Goal: Navigation & Orientation: Find specific page/section

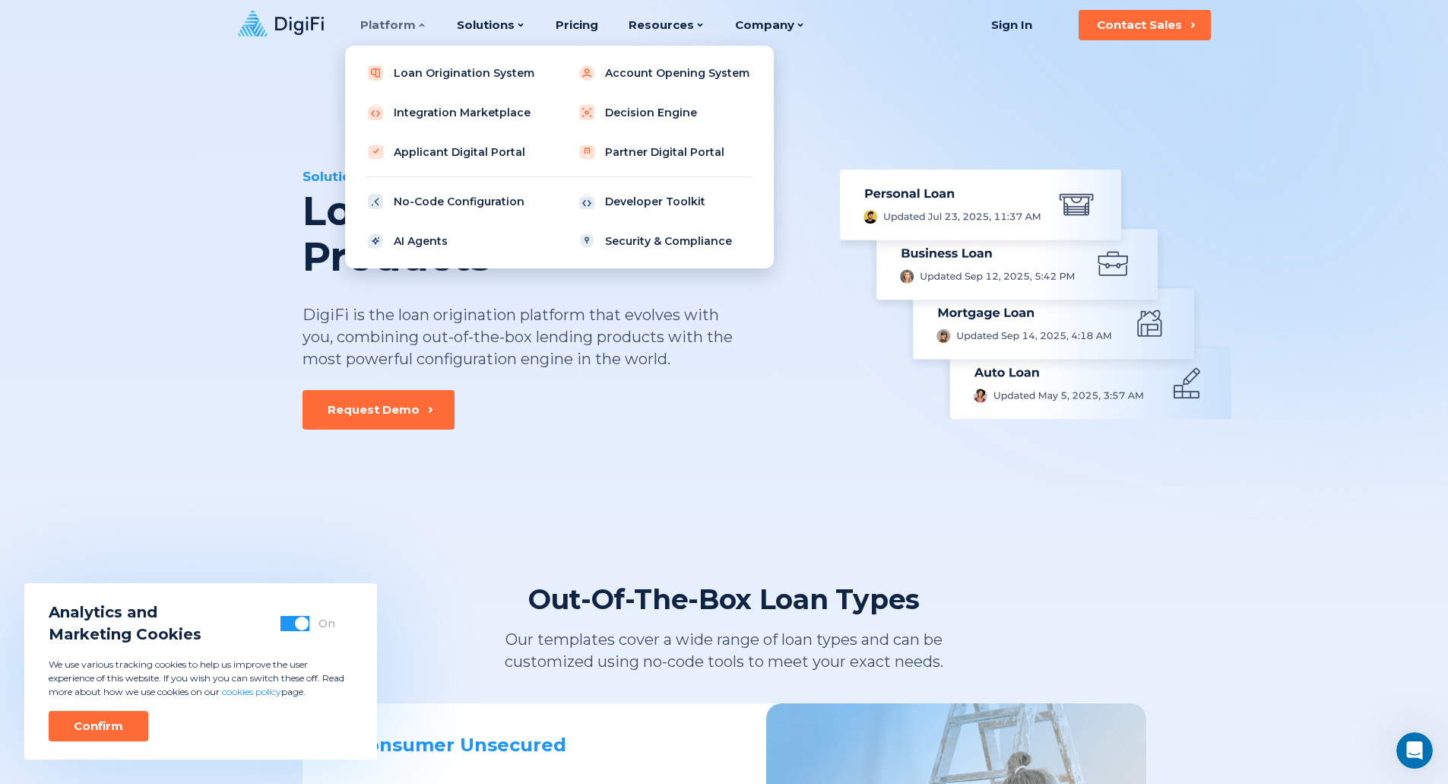
click at [382, 12] on div "Platform" at bounding box center [393, 25] width 66 height 50
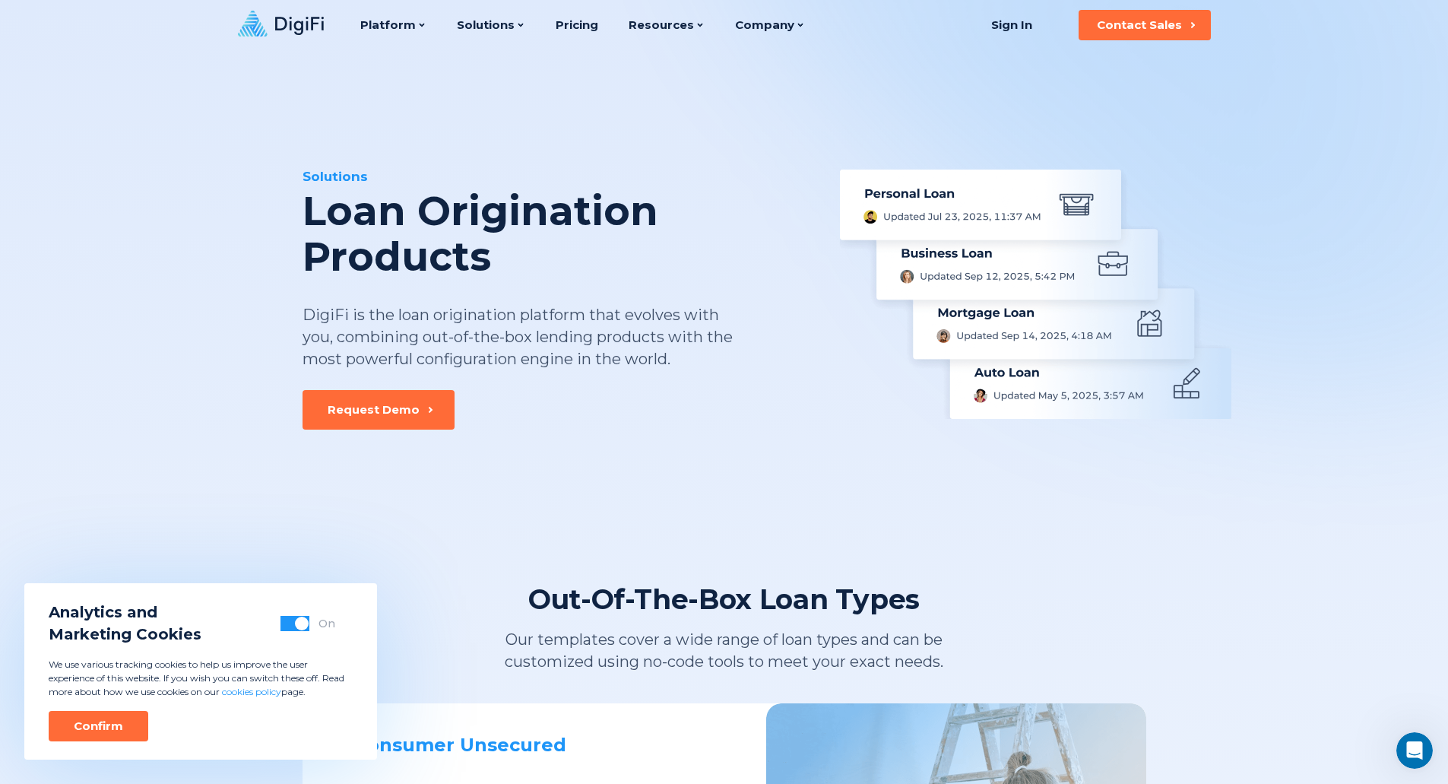
click at [294, 24] on icon at bounding box center [299, 26] width 49 height 18
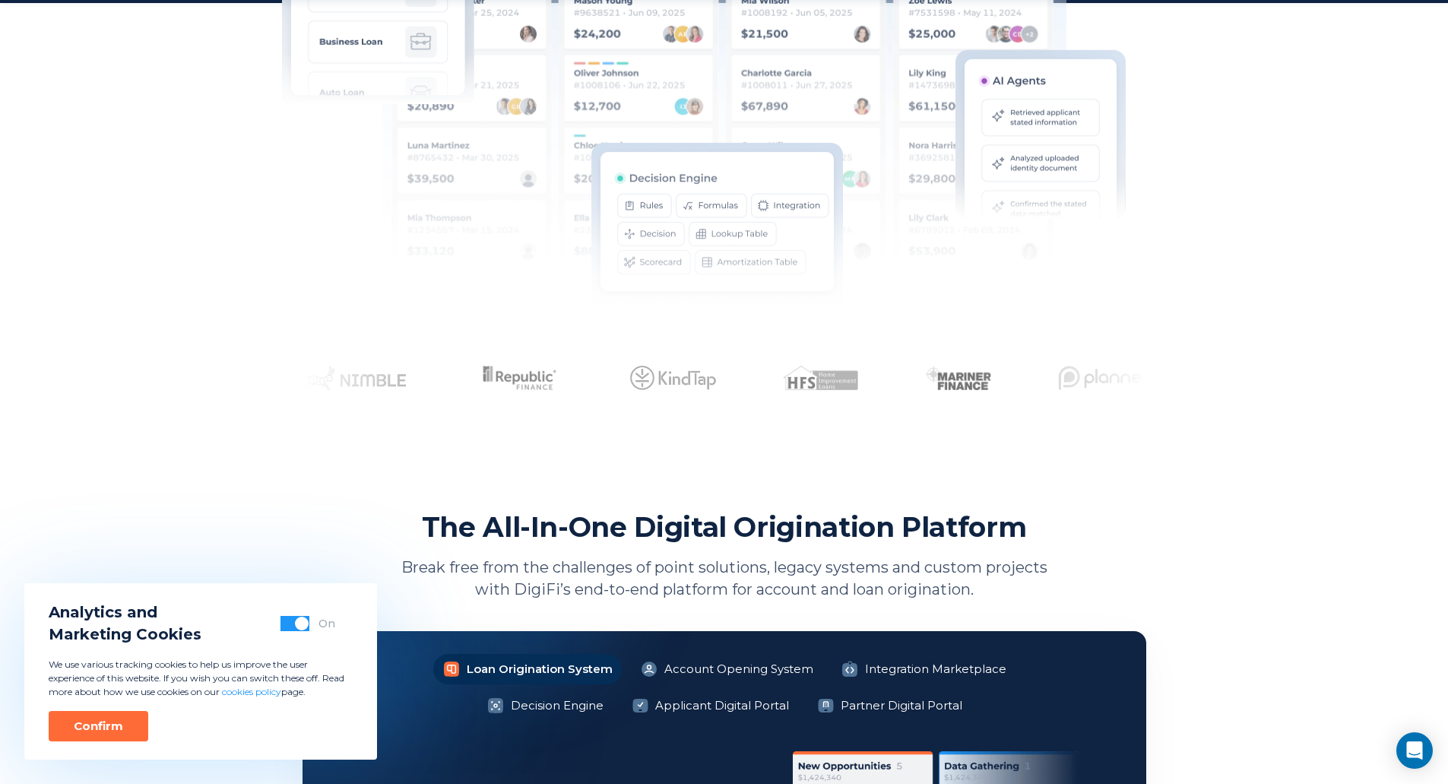
scroll to position [760, 0]
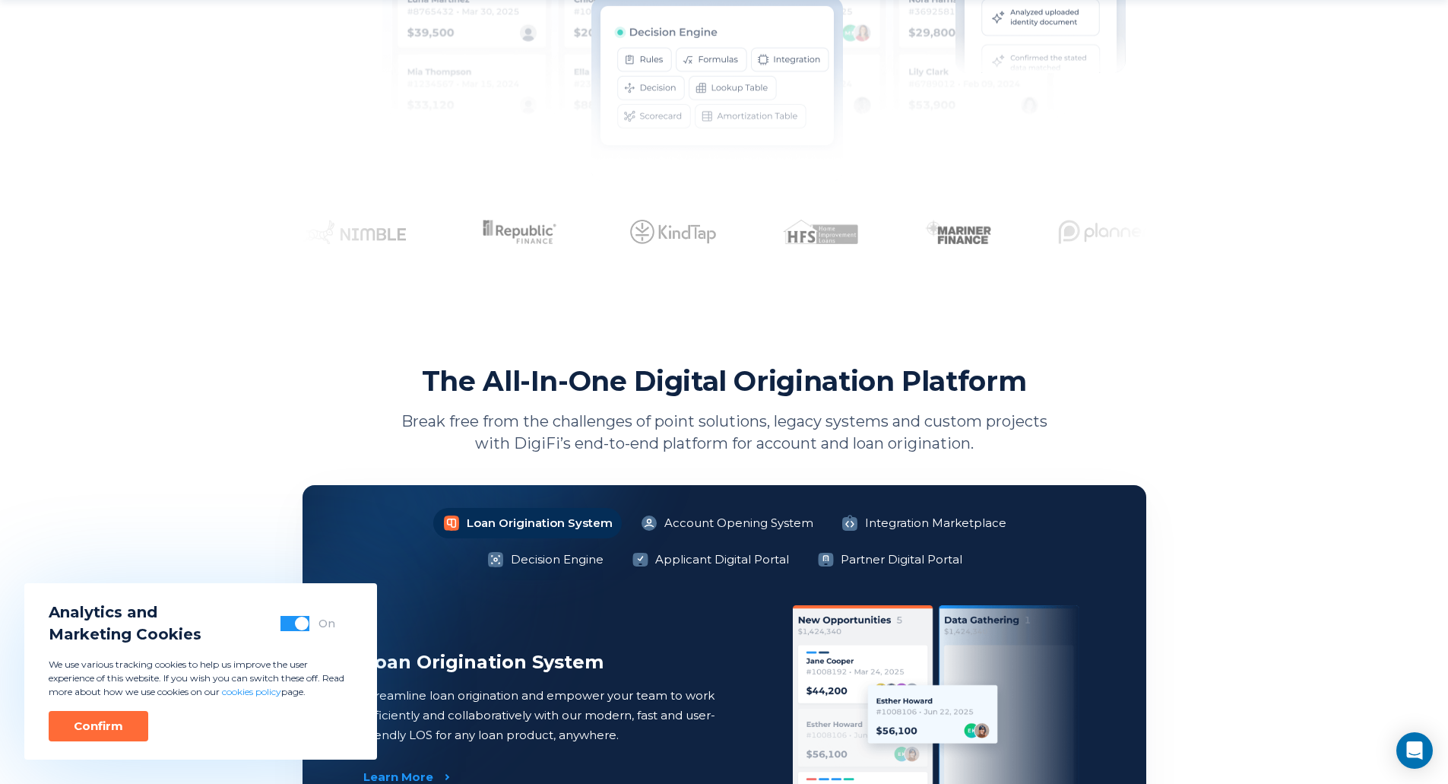
click at [106, 727] on div "Confirm" at bounding box center [98, 725] width 49 height 15
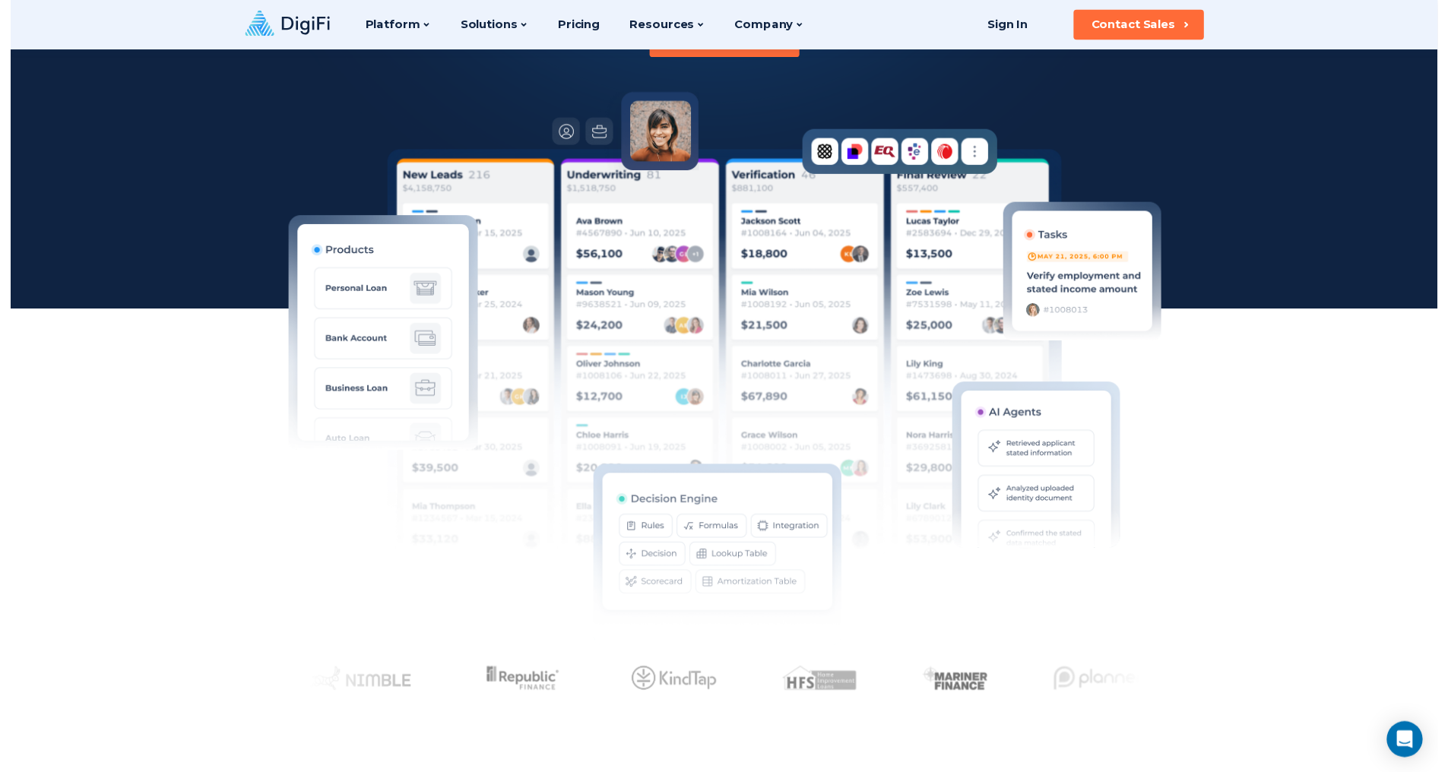
scroll to position [0, 0]
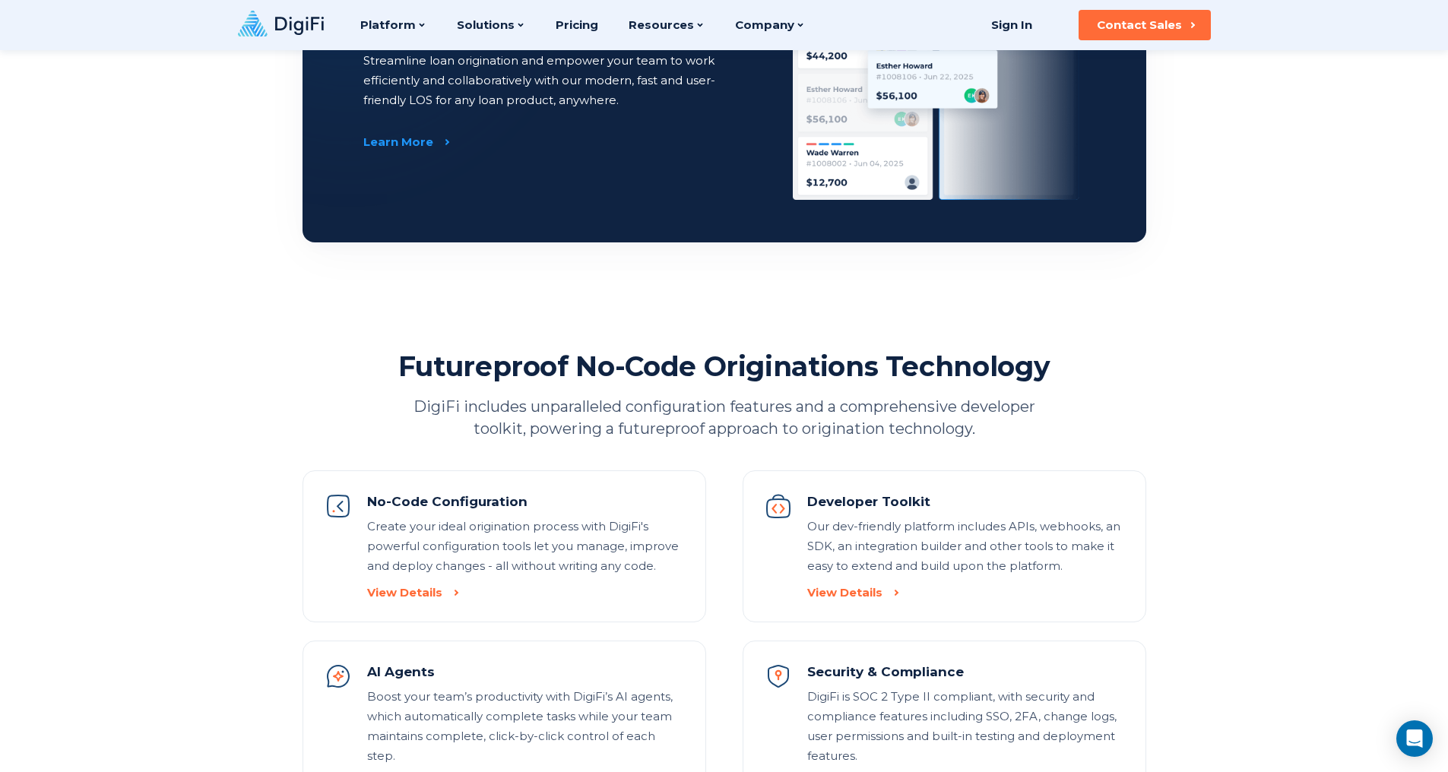
scroll to position [1368, 0]
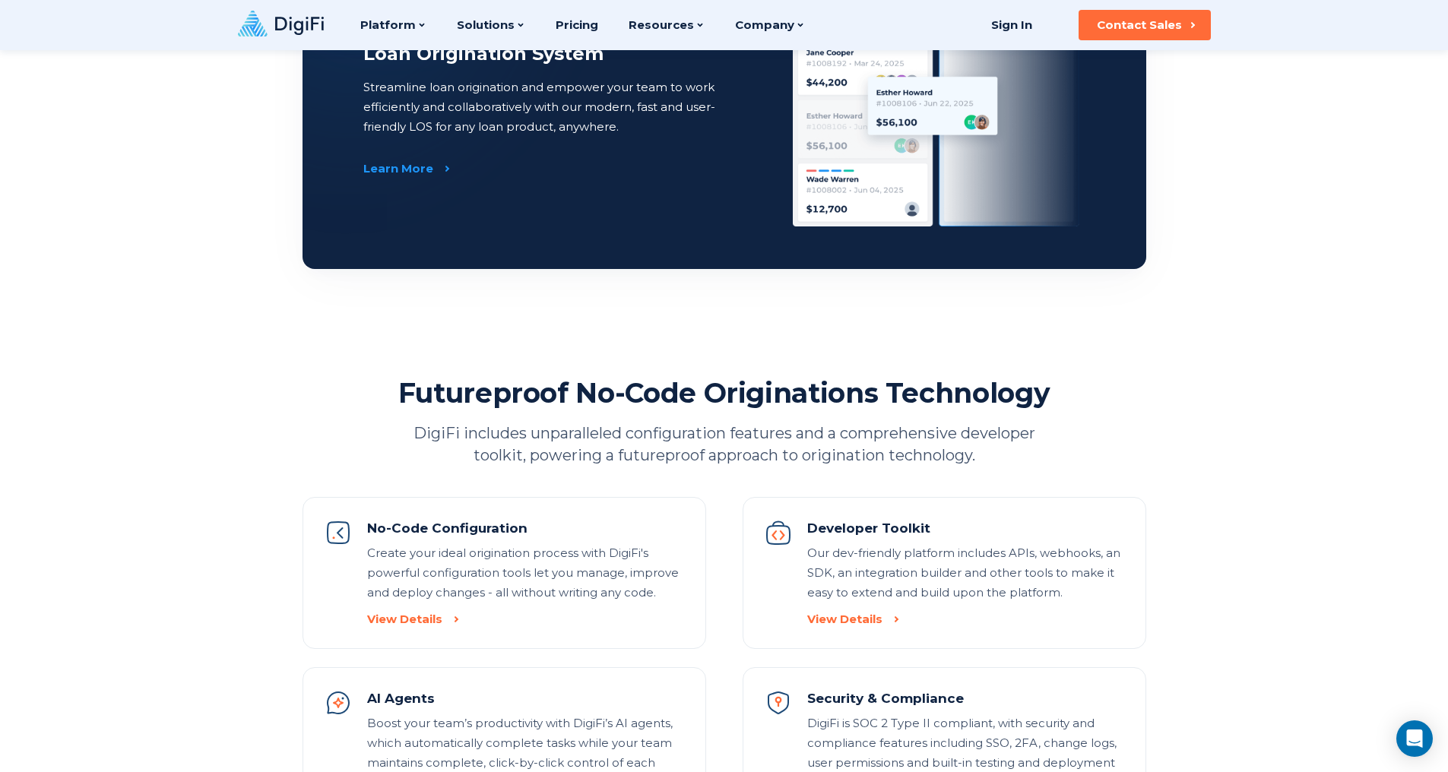
click at [184, 40] on div "Platform Platform Loan Origination System Account Opening System Integration Ma…" at bounding box center [724, 25] width 1448 height 50
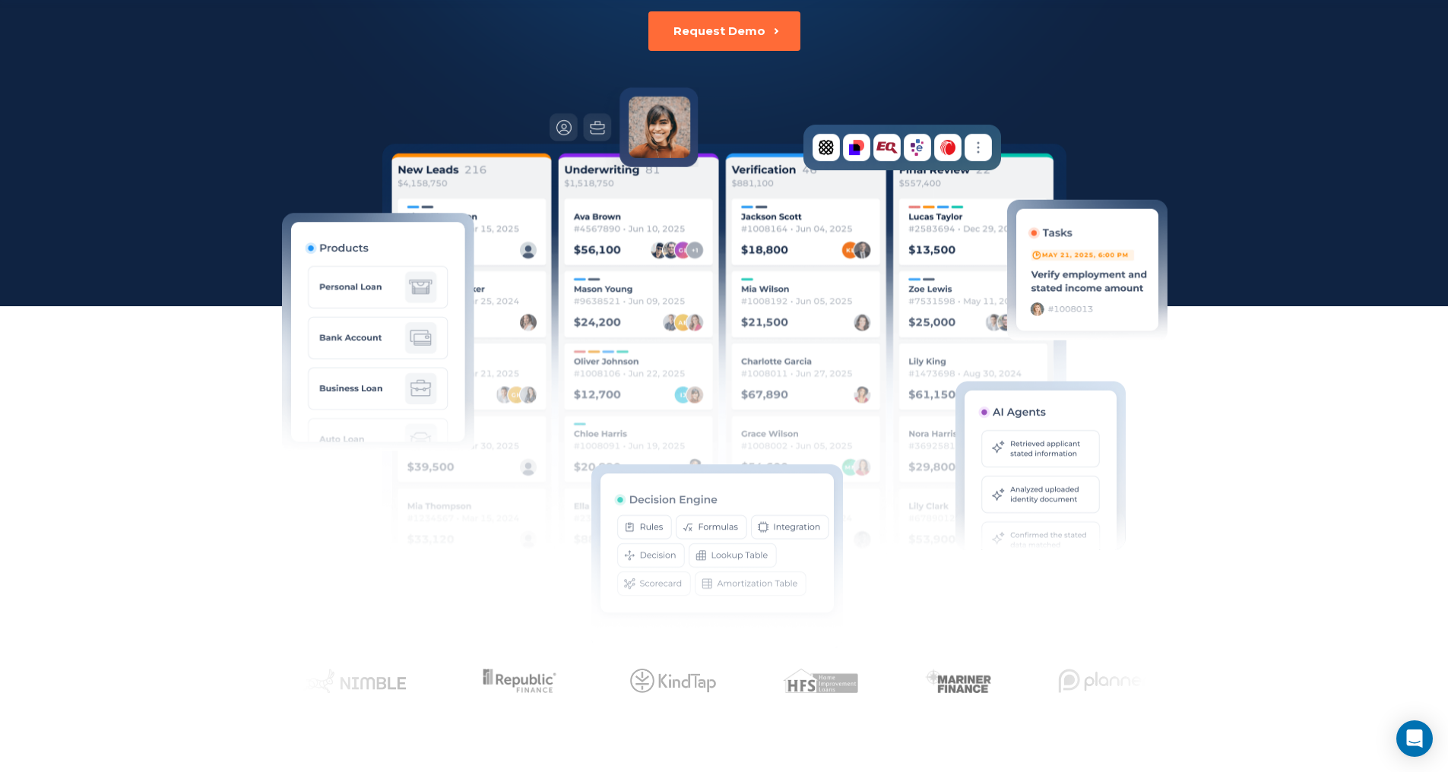
scroll to position [608, 0]
